Goal: Communication & Community: Answer question/provide support

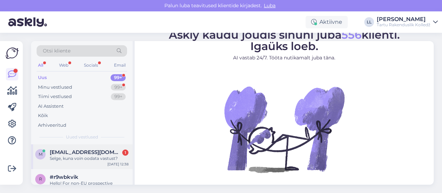
click at [87, 151] on span "[EMAIL_ADDRESS][DOMAIN_NAME]" at bounding box center [86, 152] width 72 height 6
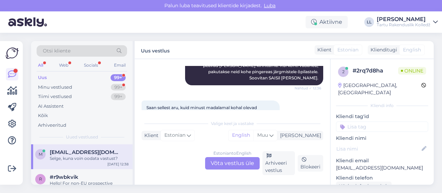
scroll to position [289, 0]
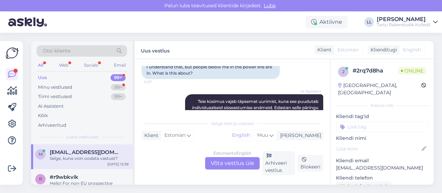
click at [223, 164] on div "Estonian to English Võta vestlus üle" at bounding box center [232, 163] width 55 height 12
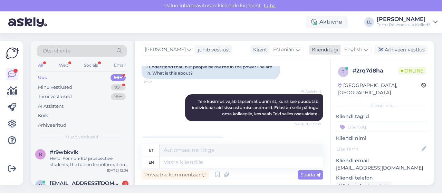
click at [361, 51] on span "English" at bounding box center [353, 50] width 18 height 8
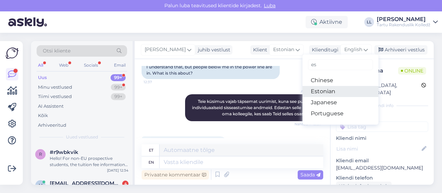
type input "es"
click at [327, 89] on link "Estonian" at bounding box center [340, 91] width 76 height 11
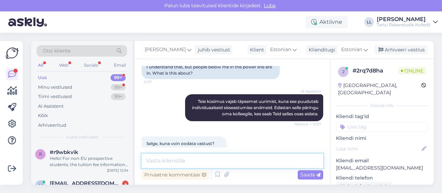
click at [198, 159] on textarea at bounding box center [233, 161] width 182 height 14
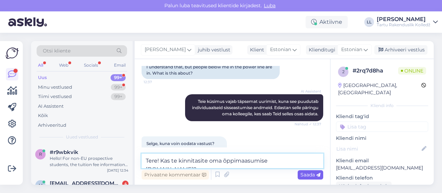
type textarea "Tere! Kas te kinnitasite oma õppimaasumise [DOMAIN_NAME]?"
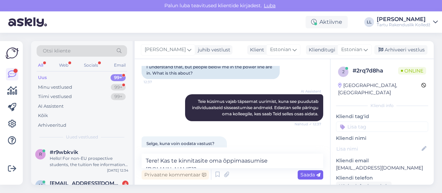
click at [306, 175] on span "Saada" at bounding box center [310, 175] width 20 height 6
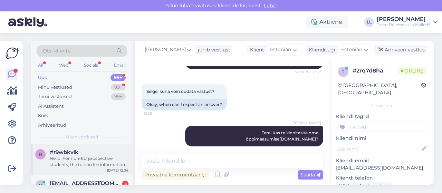
click at [76, 159] on div "Hello! For non-EU prospective students, the tuition fee information can be comp…" at bounding box center [89, 161] width 79 height 12
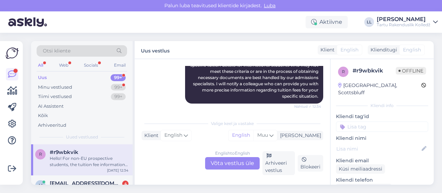
scroll to position [137, 0]
click at [88, 180] on div "m [EMAIL_ADDRESS][DOMAIN_NAME] 4 tere! [DATE] 12:32" at bounding box center [81, 187] width 101 height 25
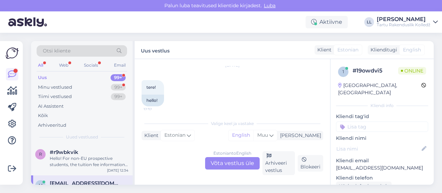
scroll to position [506, 0]
click at [103, 177] on div "m [EMAIL_ADDRESS][DOMAIN_NAME] tere! [DATE] 12:32" at bounding box center [81, 187] width 101 height 25
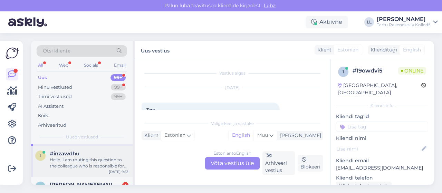
scroll to position [55, 0]
click at [102, 174] on div "i #inzawdhu Hello, I am routing this question to the colleague who is responsib…" at bounding box center [81, 160] width 101 height 31
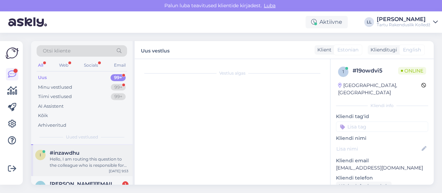
scroll to position [95, 0]
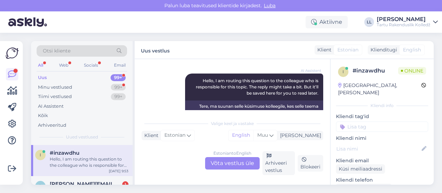
click at [102, 174] on div "i #inzawdhu Hello, I am routing this question to the colleague who is responsib…" at bounding box center [81, 160] width 101 height 31
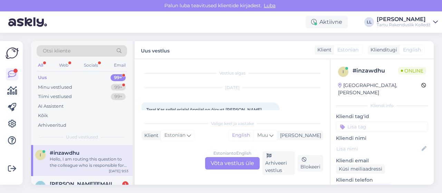
click at [88, 156] on div "Hello, I am routing this question to the colleague who is responsible for this …" at bounding box center [89, 162] width 79 height 12
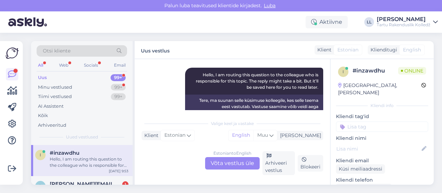
scroll to position [117, 0]
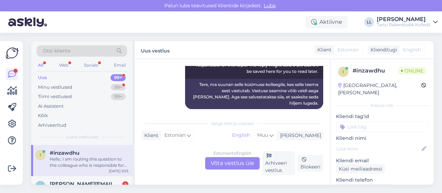
click at [229, 161] on div "Estonian to English Võta vestlus üle" at bounding box center [232, 163] width 55 height 12
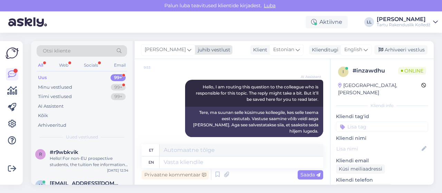
click at [175, 48] on span "[PERSON_NAME]" at bounding box center [165, 50] width 41 height 8
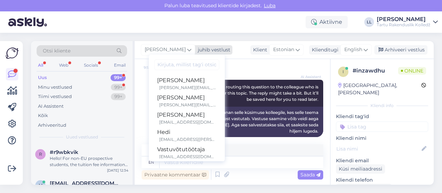
click at [175, 48] on span "[PERSON_NAME]" at bounding box center [165, 50] width 41 height 8
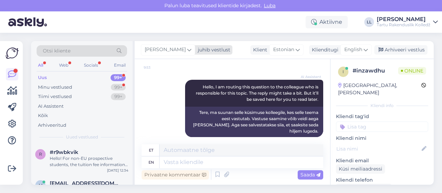
click at [163, 49] on span "[PERSON_NAME]" at bounding box center [165, 50] width 41 height 8
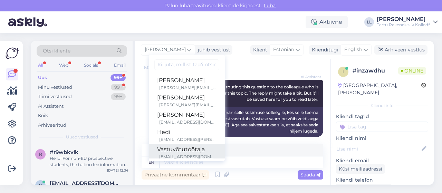
click at [161, 149] on div "Vastuvõtutöötaja" at bounding box center [186, 149] width 59 height 8
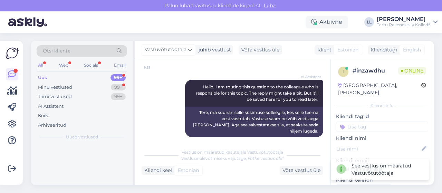
scroll to position [88, 0]
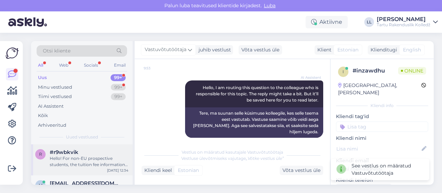
click at [97, 153] on div "#r9wbkvik" at bounding box center [89, 152] width 79 height 6
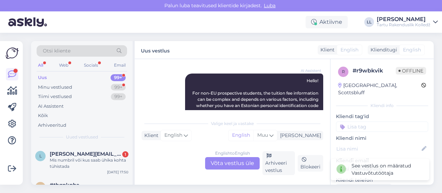
scroll to position [55, 0]
click at [97, 153] on span "[PERSON_NAME][EMAIL_ADDRESS][DOMAIN_NAME]" at bounding box center [86, 153] width 72 height 6
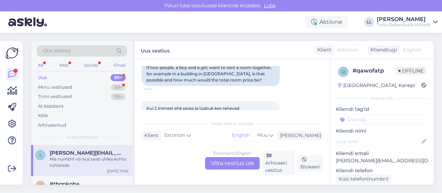
scroll to position [404, 0]
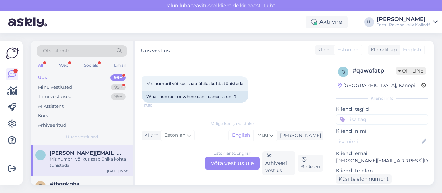
click at [233, 165] on div "Estonian to English Võta vestlus üle" at bounding box center [232, 163] width 55 height 12
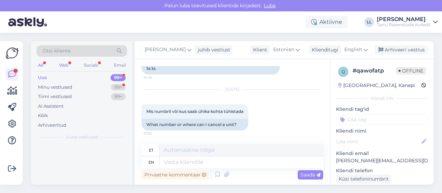
scroll to position [0, 0]
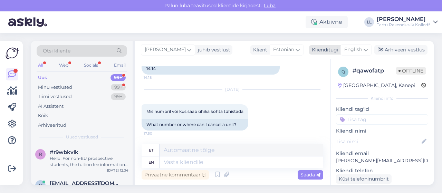
click at [365, 49] on icon at bounding box center [365, 50] width 4 height 8
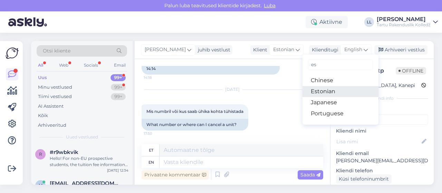
click at [333, 92] on link "Estonian" at bounding box center [340, 91] width 76 height 11
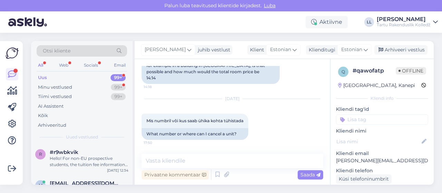
scroll to position [366, 0]
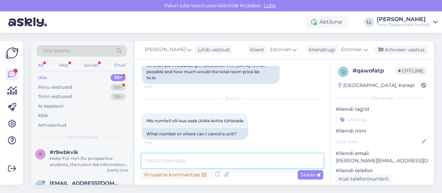
click at [169, 159] on textarea at bounding box center [233, 161] width 182 height 14
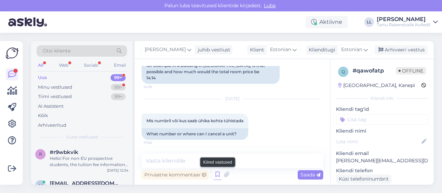
click at [217, 174] on icon at bounding box center [217, 174] width 8 height 10
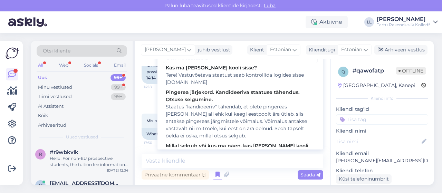
scroll to position [110, 0]
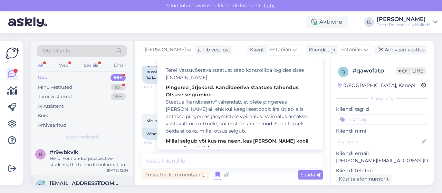
click at [77, 181] on span "[EMAIL_ADDRESS][DOMAIN_NAME]" at bounding box center [86, 183] width 72 height 6
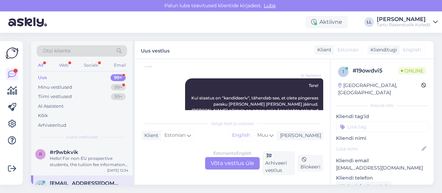
scroll to position [177, 0]
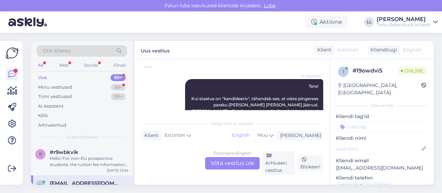
click at [235, 160] on div "Estonian to English Võta vestlus üle" at bounding box center [232, 163] width 55 height 12
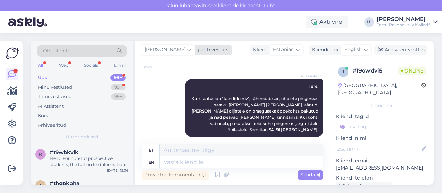
click at [159, 51] on span "[PERSON_NAME]" at bounding box center [165, 50] width 41 height 8
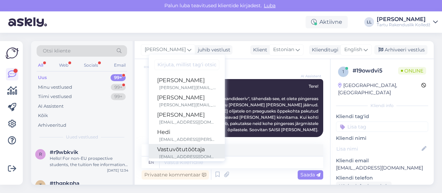
click at [159, 148] on div "Vastuvõtutöötaja" at bounding box center [186, 149] width 59 height 8
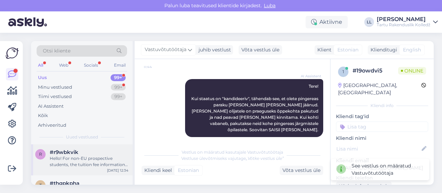
click at [75, 160] on div "Hello! For non-EU prospective students, the tuition fee information can be comp…" at bounding box center [89, 161] width 79 height 12
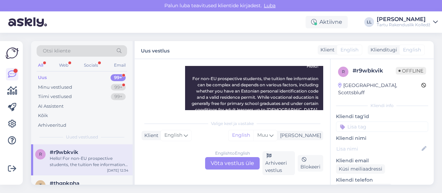
scroll to position [90, 0]
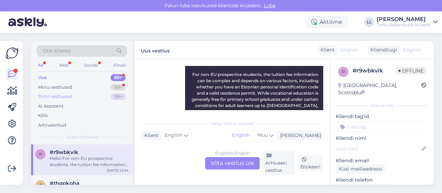
click at [64, 96] on div "Tiimi vestlused" at bounding box center [55, 96] width 34 height 7
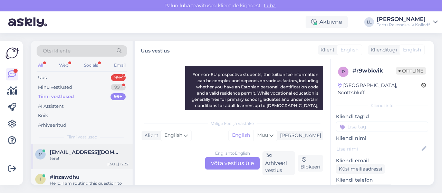
click at [52, 147] on div "m [EMAIL_ADDRESS][DOMAIN_NAME] tere! [DATE] 12:32" at bounding box center [81, 156] width 101 height 25
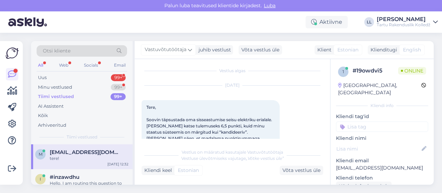
scroll to position [0, 0]
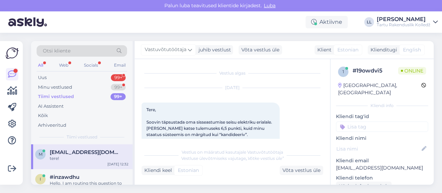
click at [81, 156] on div "tere!" at bounding box center [89, 158] width 79 height 6
click at [78, 85] on div "Minu vestlused 99+" at bounding box center [82, 88] width 90 height 10
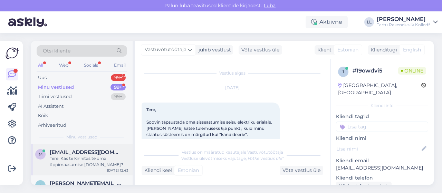
click at [80, 162] on div "Tere! Kas te kinnitasite oma õppimaasumise [DOMAIN_NAME]?" at bounding box center [89, 161] width 79 height 12
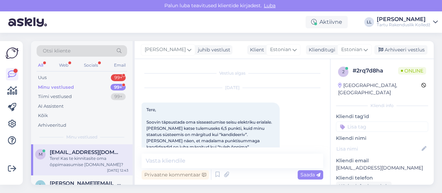
scroll to position [341, 0]
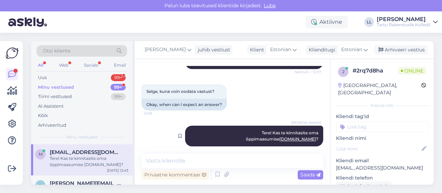
click at [214, 136] on div "[PERSON_NAME] Tere! Kas te kinnitasite oma õppimaasumise [DOMAIN_NAME] ? 12:43" at bounding box center [254, 136] width 138 height 21
click at [246, 133] on span "Tere! Kas te kinnitasite oma õppimaasumise [DOMAIN_NAME] ?" at bounding box center [283, 135] width 74 height 11
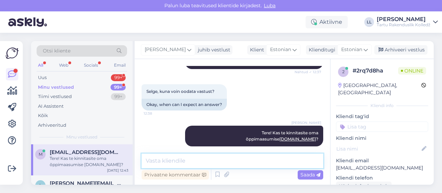
click at [195, 161] on textarea at bounding box center [233, 161] width 182 height 14
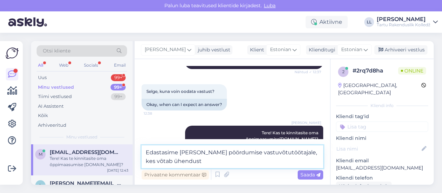
type textarea "Edastasime [PERSON_NAME] pöördumise vastuvõtutöötajale, kes võtab ühendust."
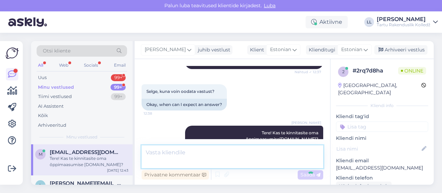
scroll to position [377, 0]
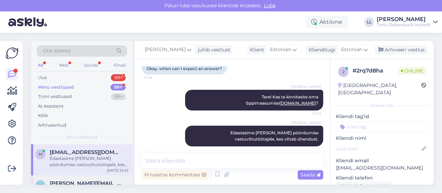
click at [62, 181] on span "[PERSON_NAME][EMAIL_ADDRESS][DOMAIN_NAME]" at bounding box center [86, 183] width 72 height 6
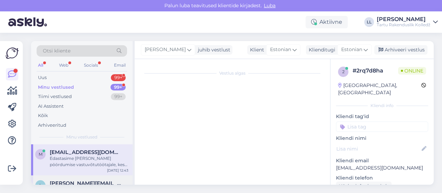
scroll to position [366, 0]
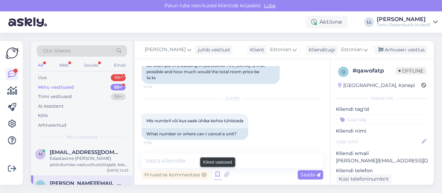
click at [214, 174] on icon at bounding box center [217, 174] width 8 height 10
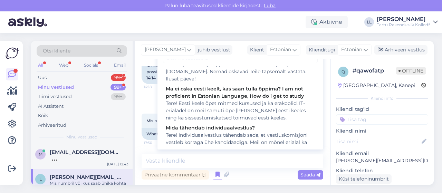
scroll to position [525, 0]
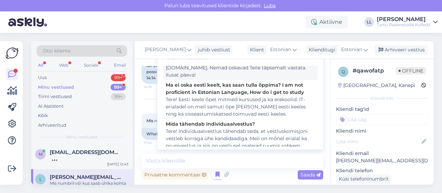
click at [222, 74] on div "Tere! Õpilaskodu ja õppehotelli kontaktid siit: [URL][DOMAIN_NAME]. Nemad oskav…" at bounding box center [240, 68] width 149 height 22
type textarea "Tere! Õpilaskodu ja õppehotelli kontaktid siit: [URL][DOMAIN_NAME]. Nemad oskav…"
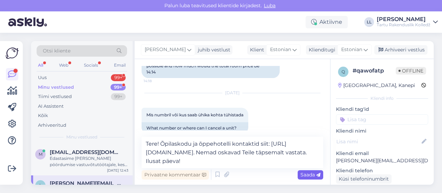
click at [317, 176] on icon at bounding box center [318, 175] width 4 height 4
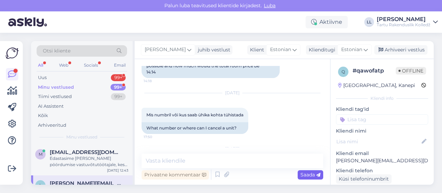
scroll to position [423, 0]
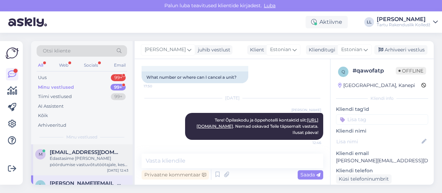
click at [82, 159] on div "Edastasime [PERSON_NAME] pöördumise vastuvõtutöötajale, kes võtab ühendust." at bounding box center [89, 161] width 79 height 12
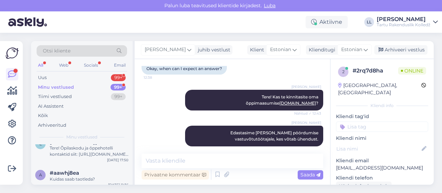
scroll to position [55, 0]
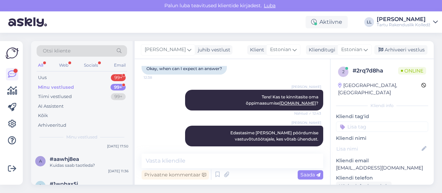
click at [82, 159] on div "#aawhj8ea" at bounding box center [89, 159] width 79 height 6
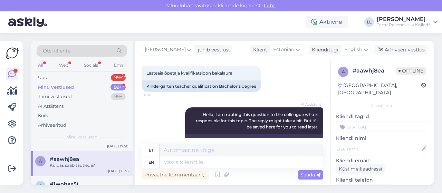
scroll to position [13, 0]
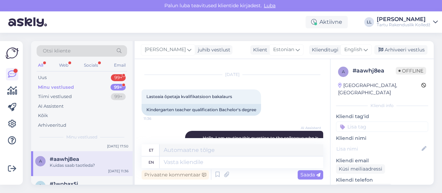
click at [108, 159] on div "#aawhj8ea" at bounding box center [89, 159] width 79 height 6
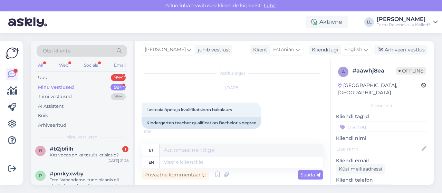
scroll to position [152, 0]
click at [65, 63] on div "Web" at bounding box center [64, 65] width 12 height 9
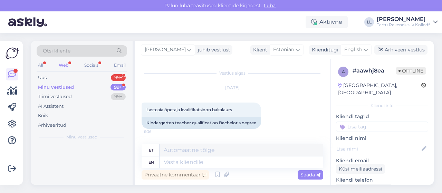
scroll to position [0, 0]
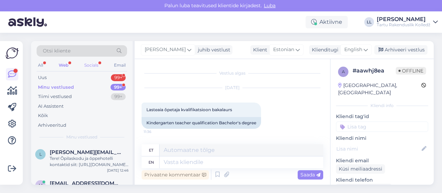
click at [96, 65] on div "Socials" at bounding box center [91, 65] width 17 height 9
click at [65, 64] on div "Web" at bounding box center [63, 65] width 12 height 9
click at [67, 155] on div "Tere! Õpilaskodu ja õppehotelli kontaktid siit: [URL][DOMAIN_NAME]. Nemad oskav…" at bounding box center [89, 161] width 79 height 12
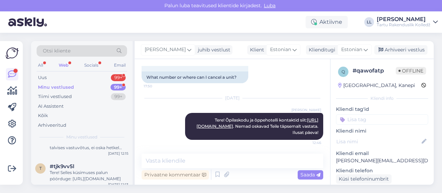
scroll to position [304, 0]
